Goal: Find specific page/section: Find specific page/section

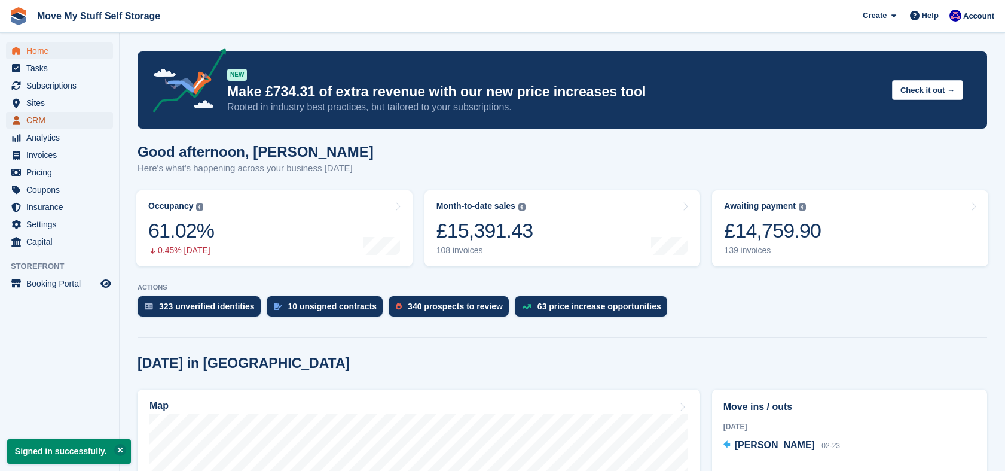
click at [28, 121] on span "CRM" at bounding box center [62, 120] width 72 height 17
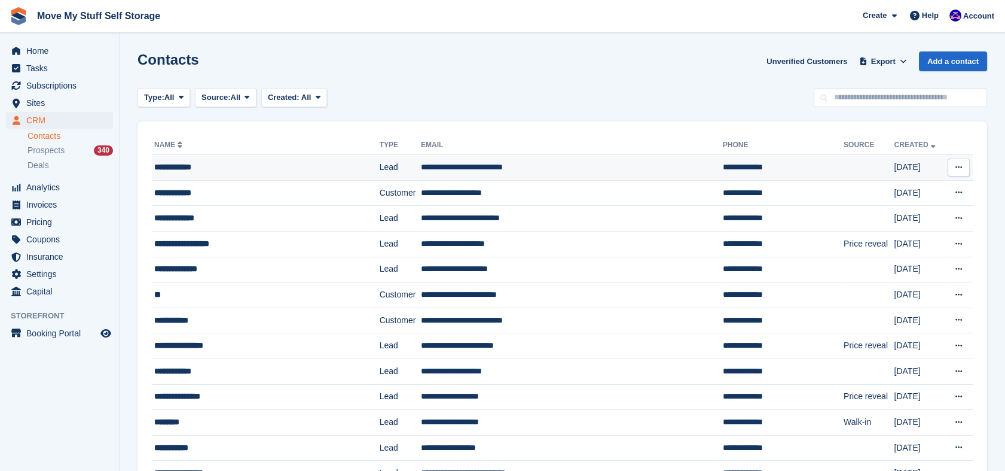
click at [318, 163] on div "**********" at bounding box center [252, 167] width 197 height 13
